Goal: Task Accomplishment & Management: Manage account settings

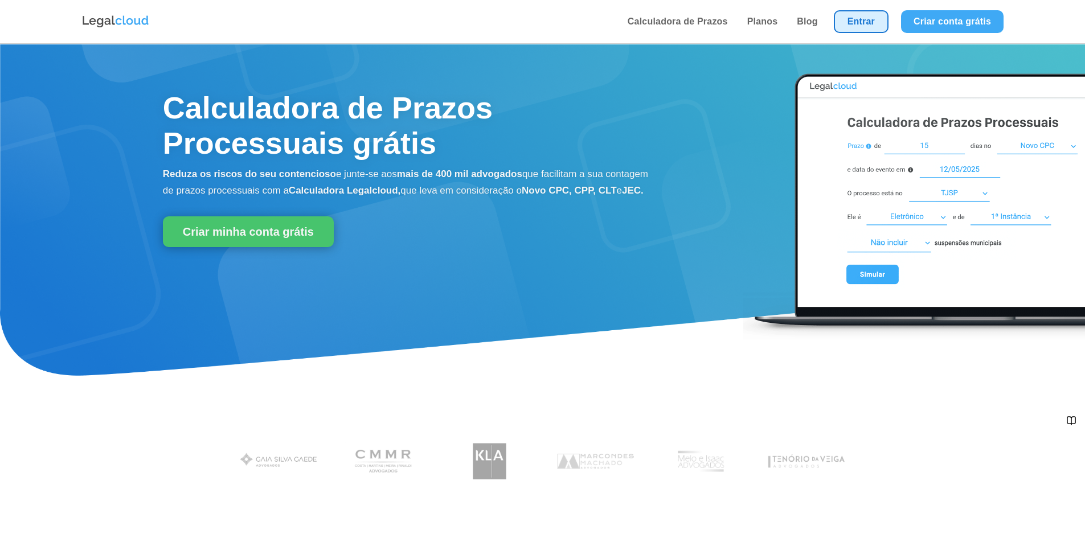
click at [854, 22] on link "Entrar" at bounding box center [861, 21] width 55 height 23
click at [862, 20] on link "Entrar" at bounding box center [861, 21] width 55 height 23
click at [841, 21] on link "Entrar" at bounding box center [861, 21] width 55 height 23
click at [854, 25] on link "Entrar" at bounding box center [861, 21] width 55 height 23
